Goal: Check status: Check status

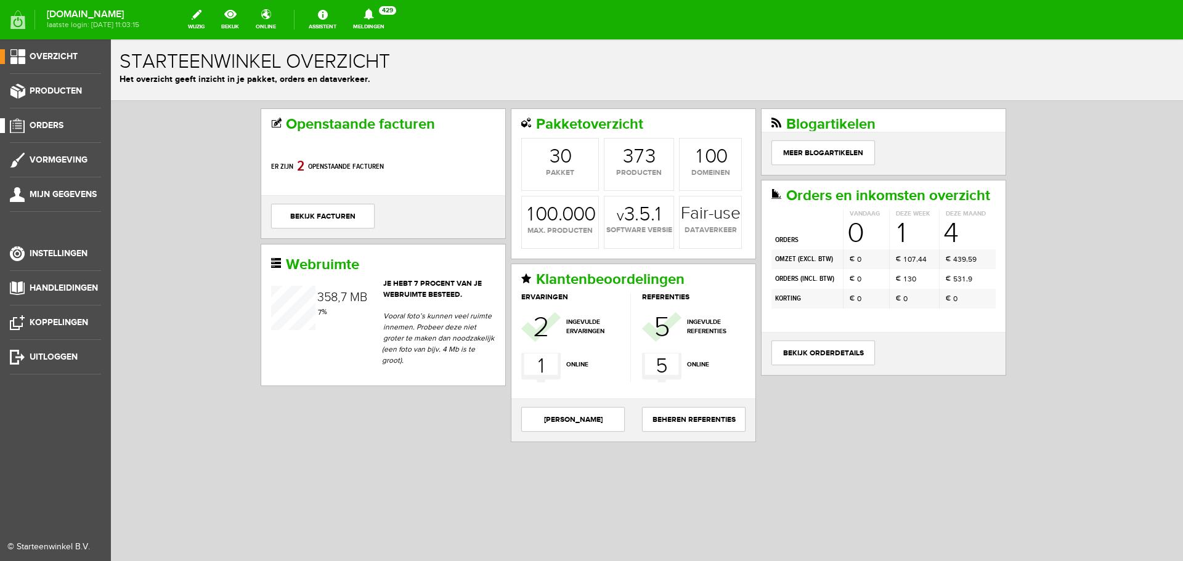
click at [60, 125] on span "Orders" at bounding box center [47, 125] width 34 height 10
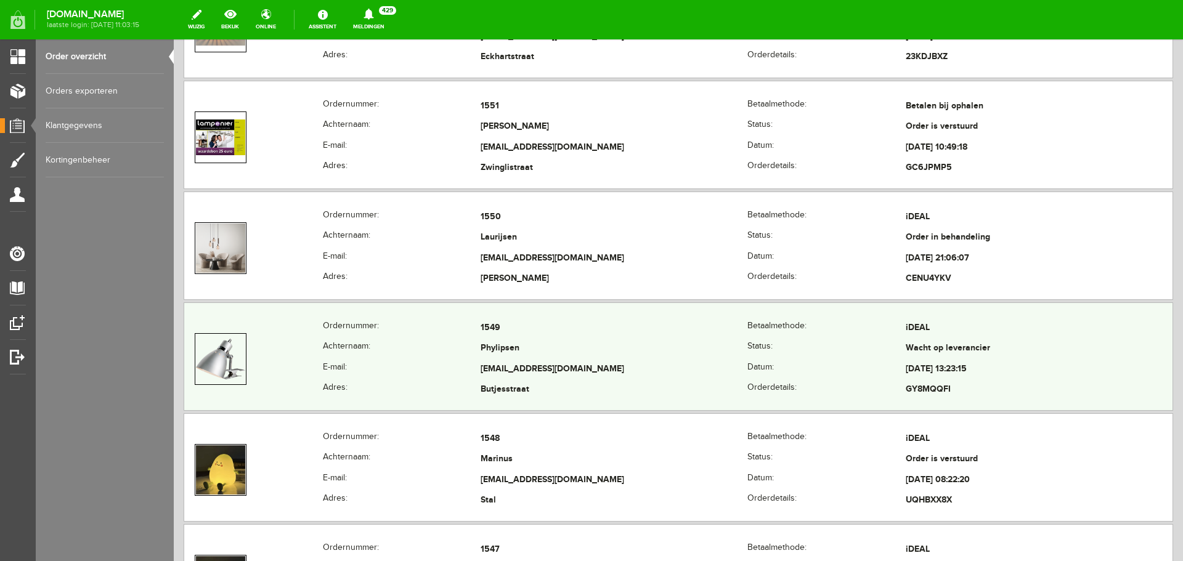
scroll to position [370, 0]
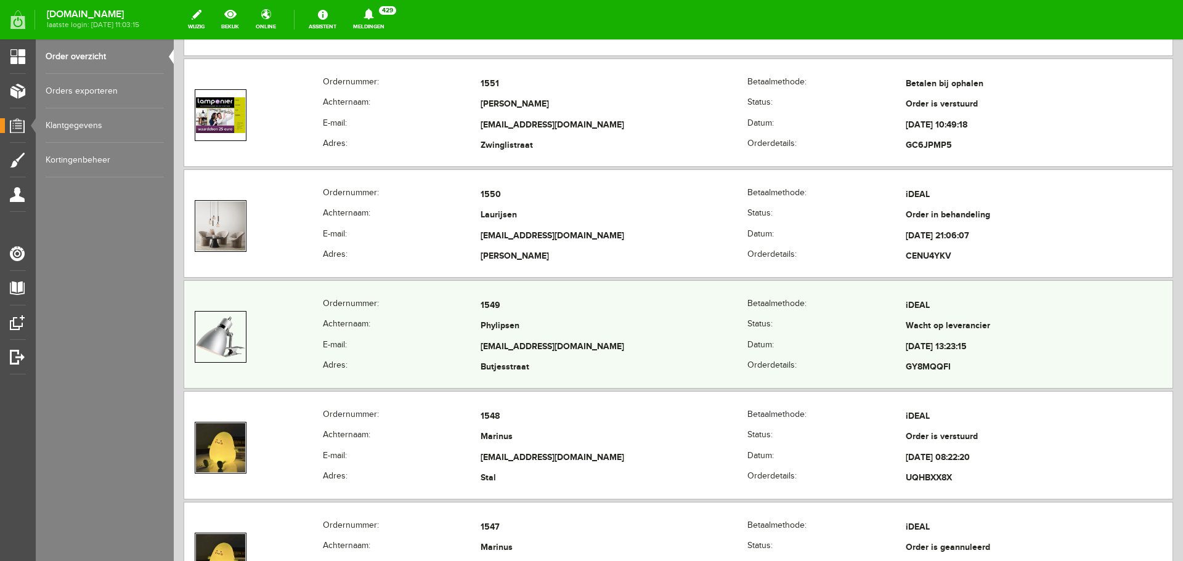
click at [601, 345] on td "[EMAIL_ADDRESS][DOMAIN_NAME]" at bounding box center [614, 347] width 267 height 21
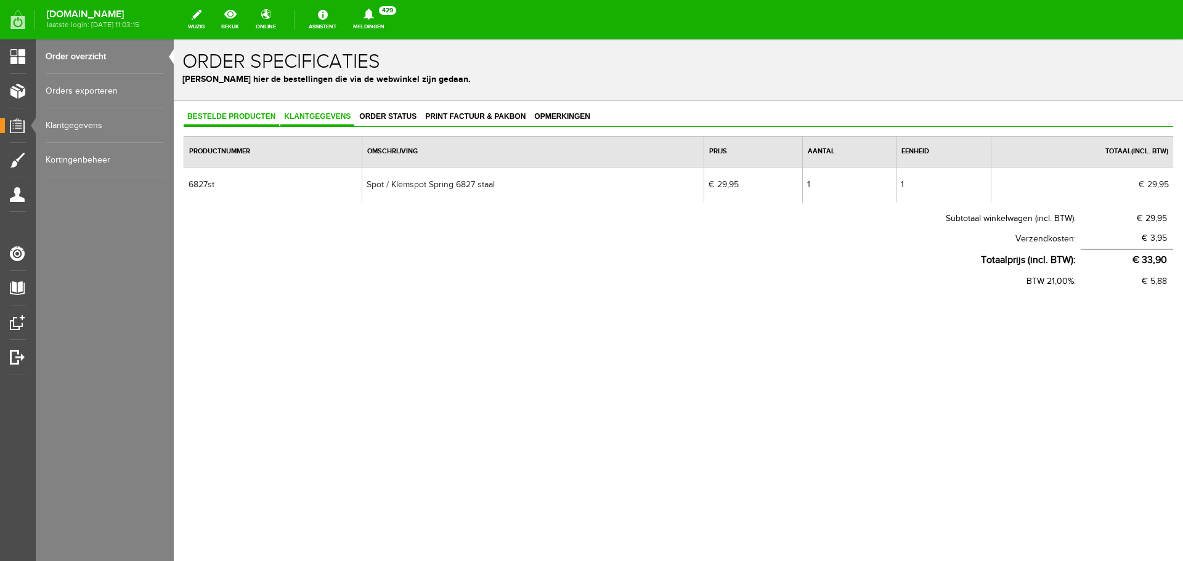
click at [314, 113] on span "Klantgegevens" at bounding box center [317, 116] width 74 height 9
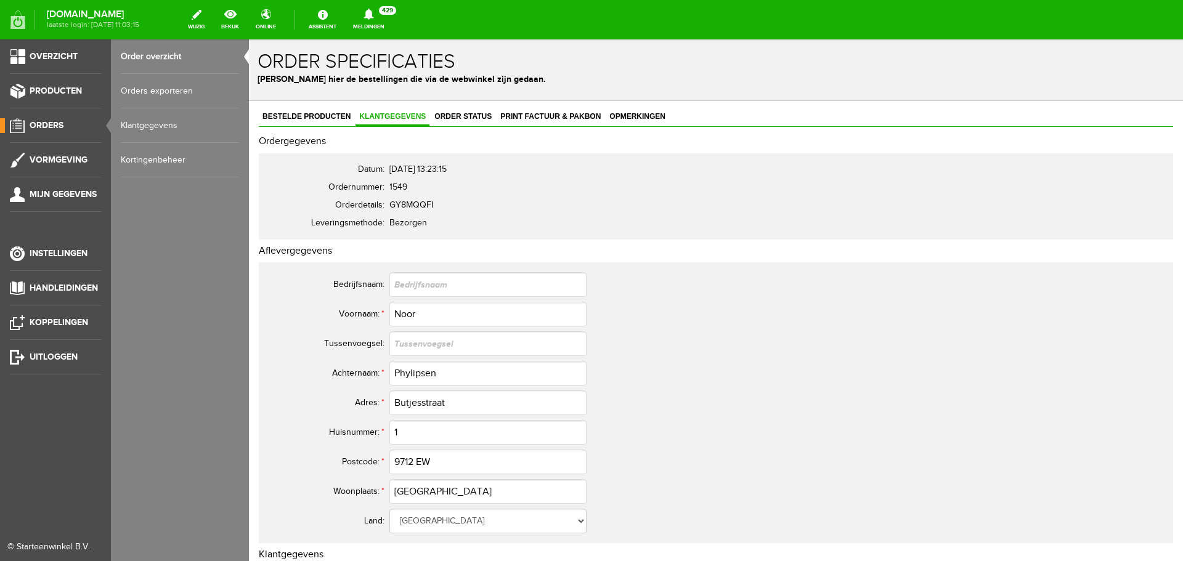
click at [144, 59] on link "Order overzicht" at bounding box center [180, 56] width 118 height 35
